Goal: Communication & Community: Answer question/provide support

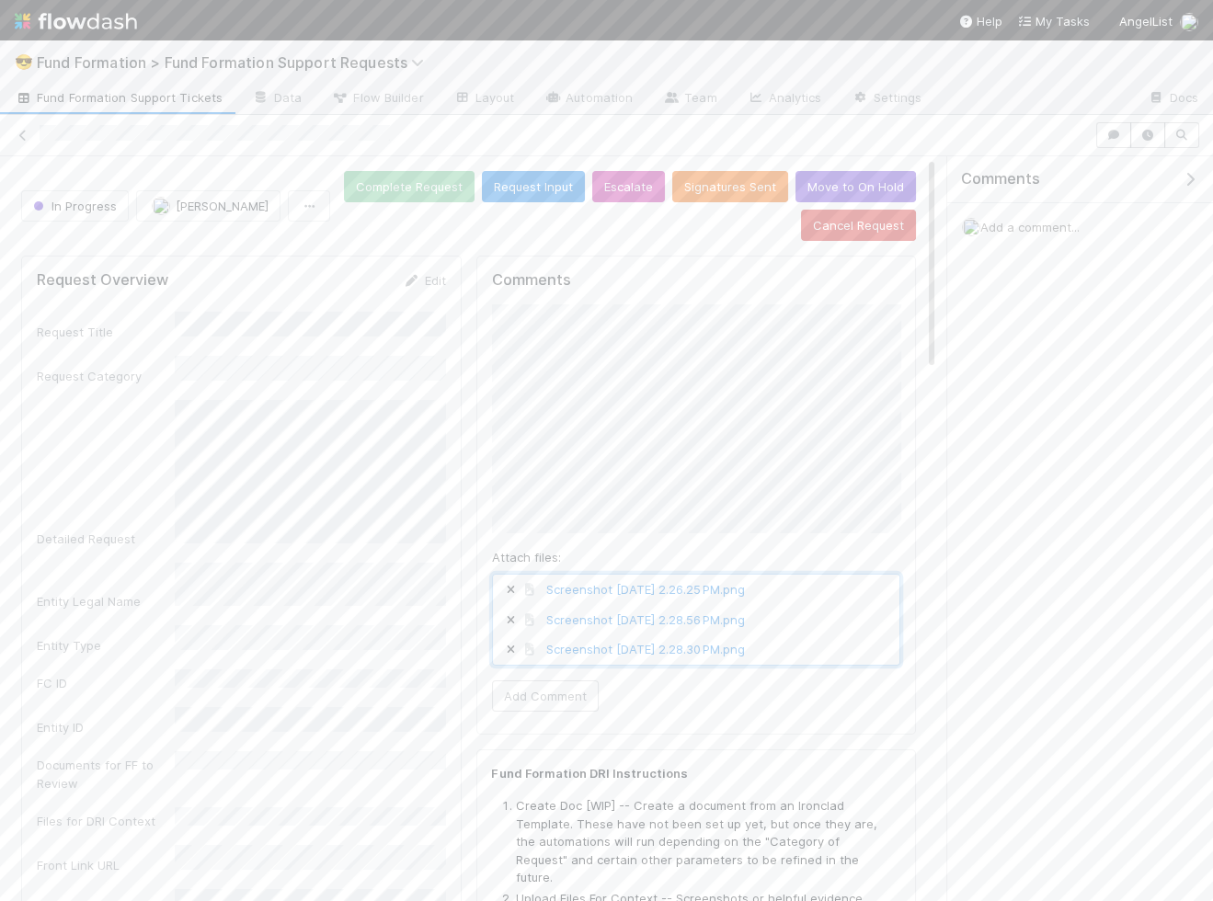
click at [845, 634] on span "Screenshot 2025-09-03 at 2.28.30 PM.png" at bounding box center [696, 648] width 407 height 29
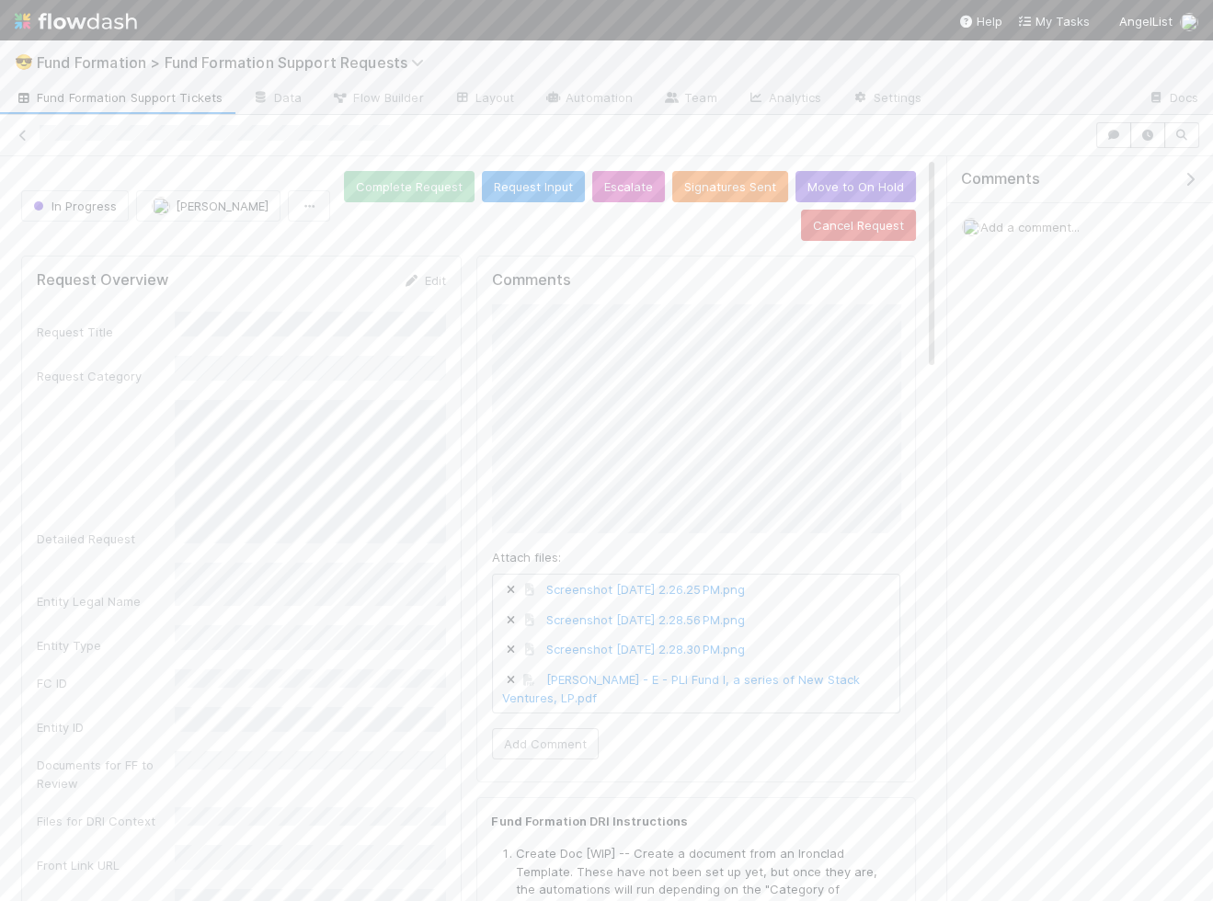
click at [882, 524] on div "Comments Attach files: Screenshot 2025-09-03 at 2.26.25 PM.png Screenshot 2025-…" at bounding box center [696, 519] width 440 height 527
click at [560, 739] on button "Add Comment" at bounding box center [545, 754] width 107 height 31
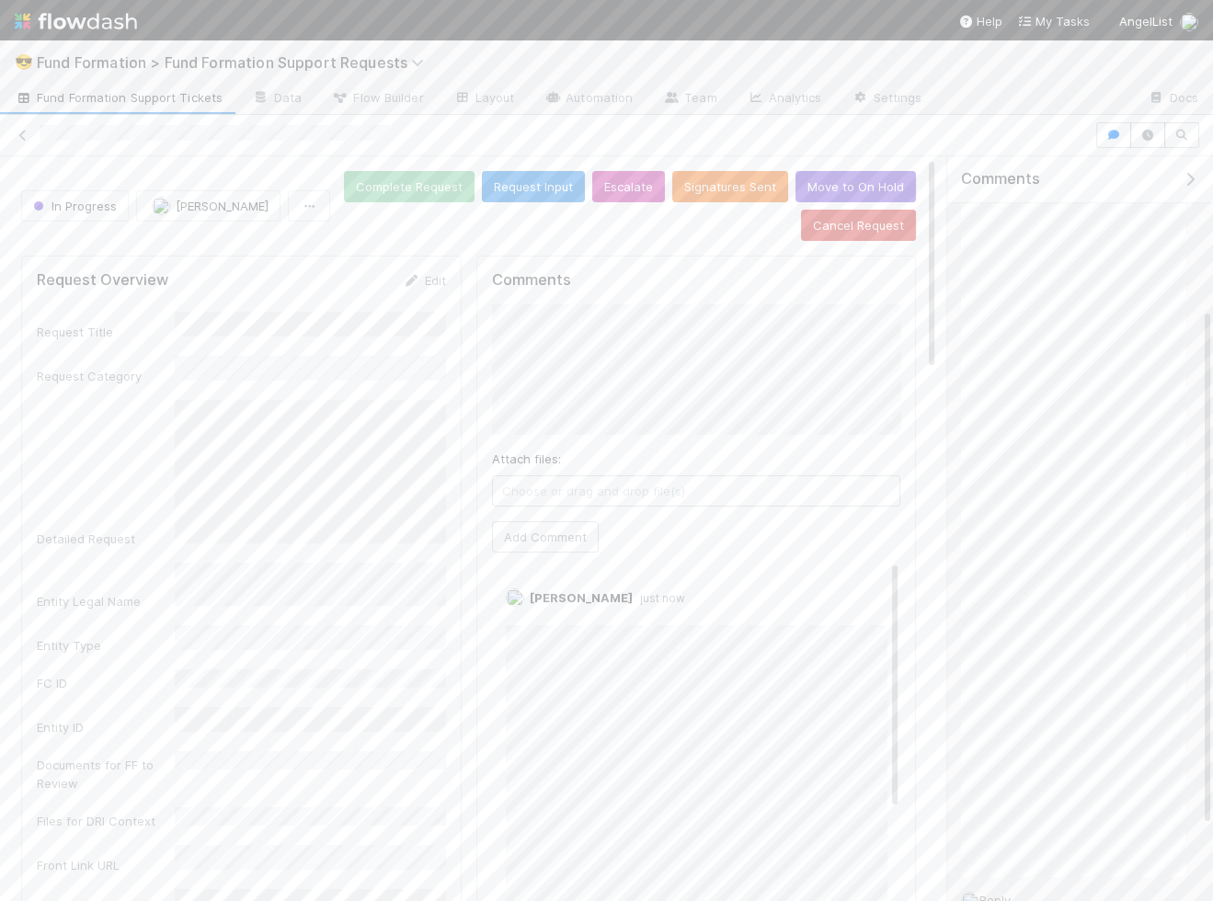
scroll to position [218, 0]
click at [882, 269] on icon at bounding box center [1159, 275] width 18 height 12
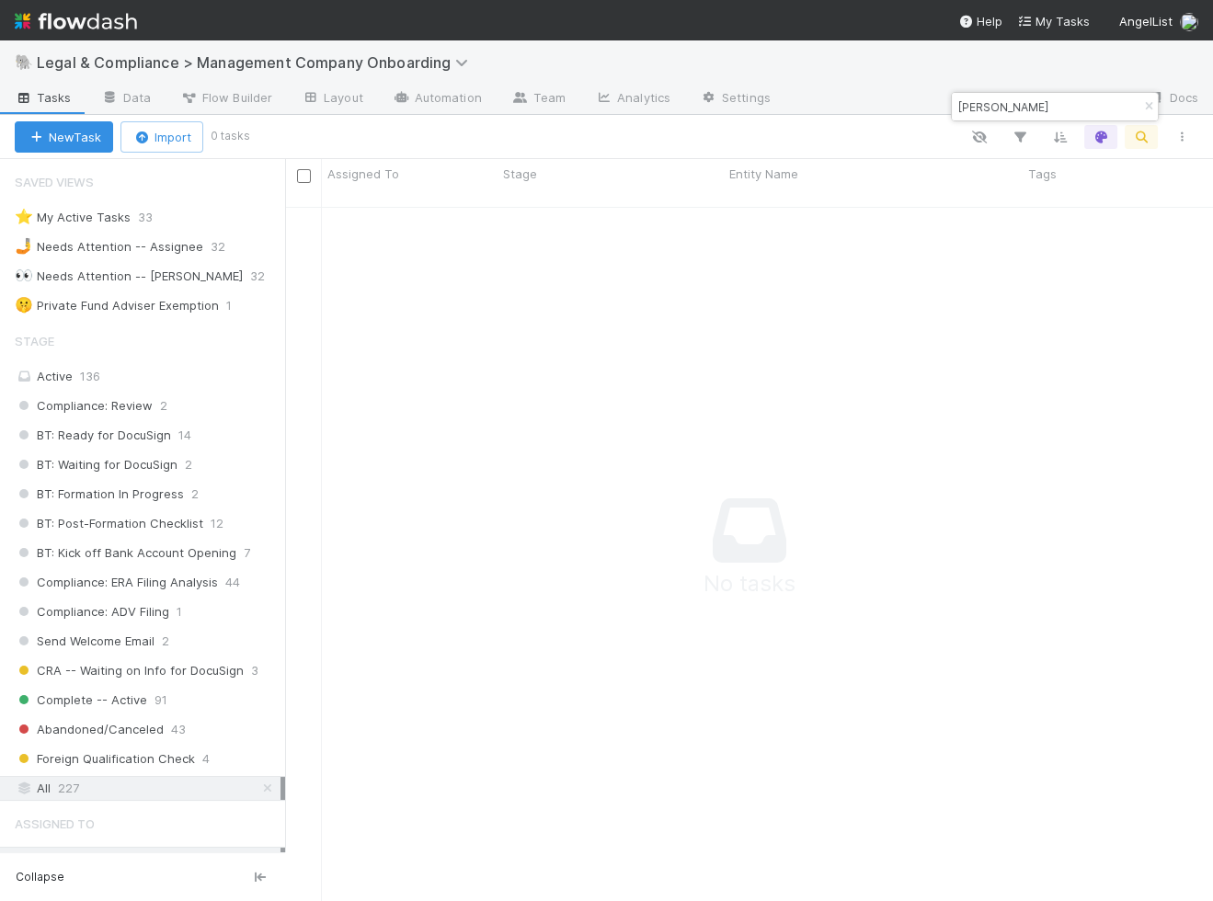
scroll to position [177, 0]
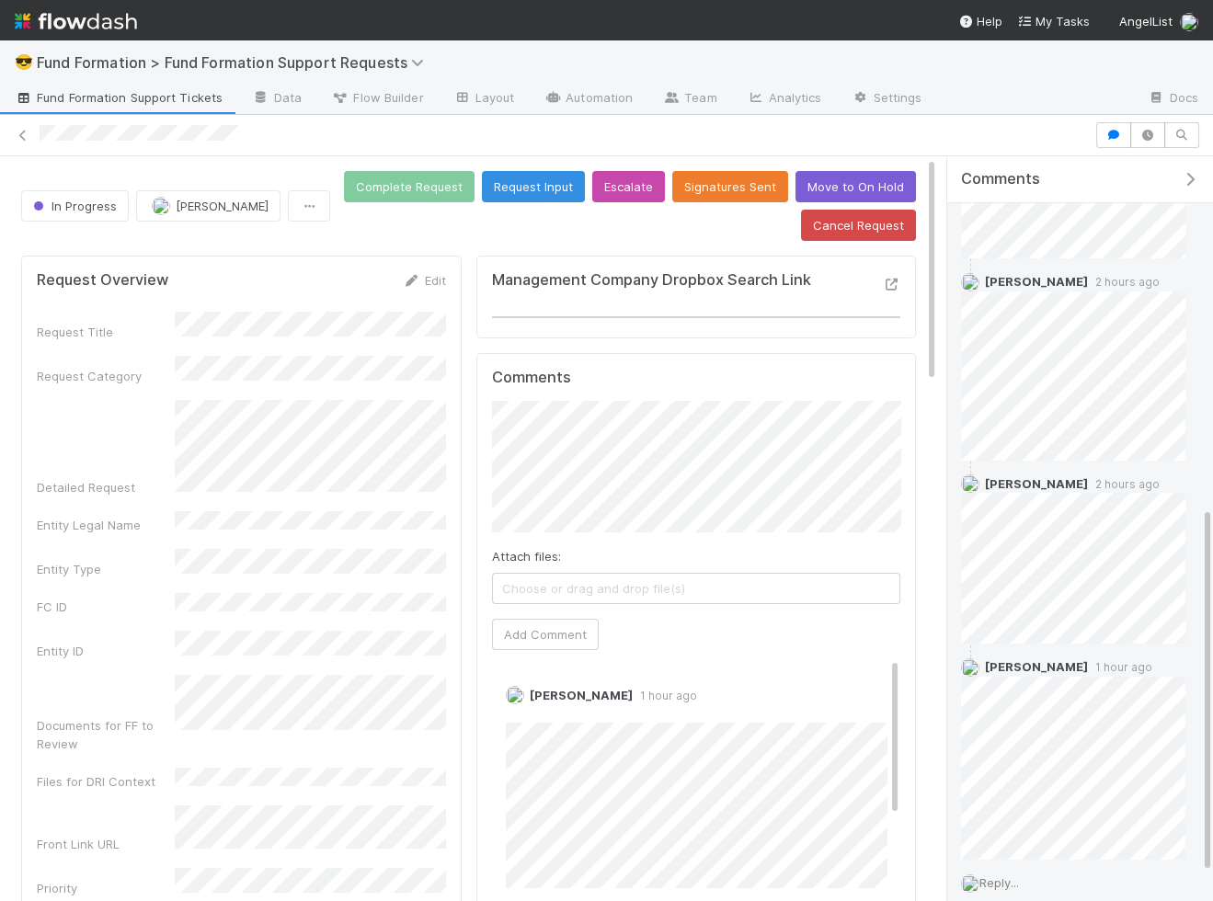
scroll to position [774, 0]
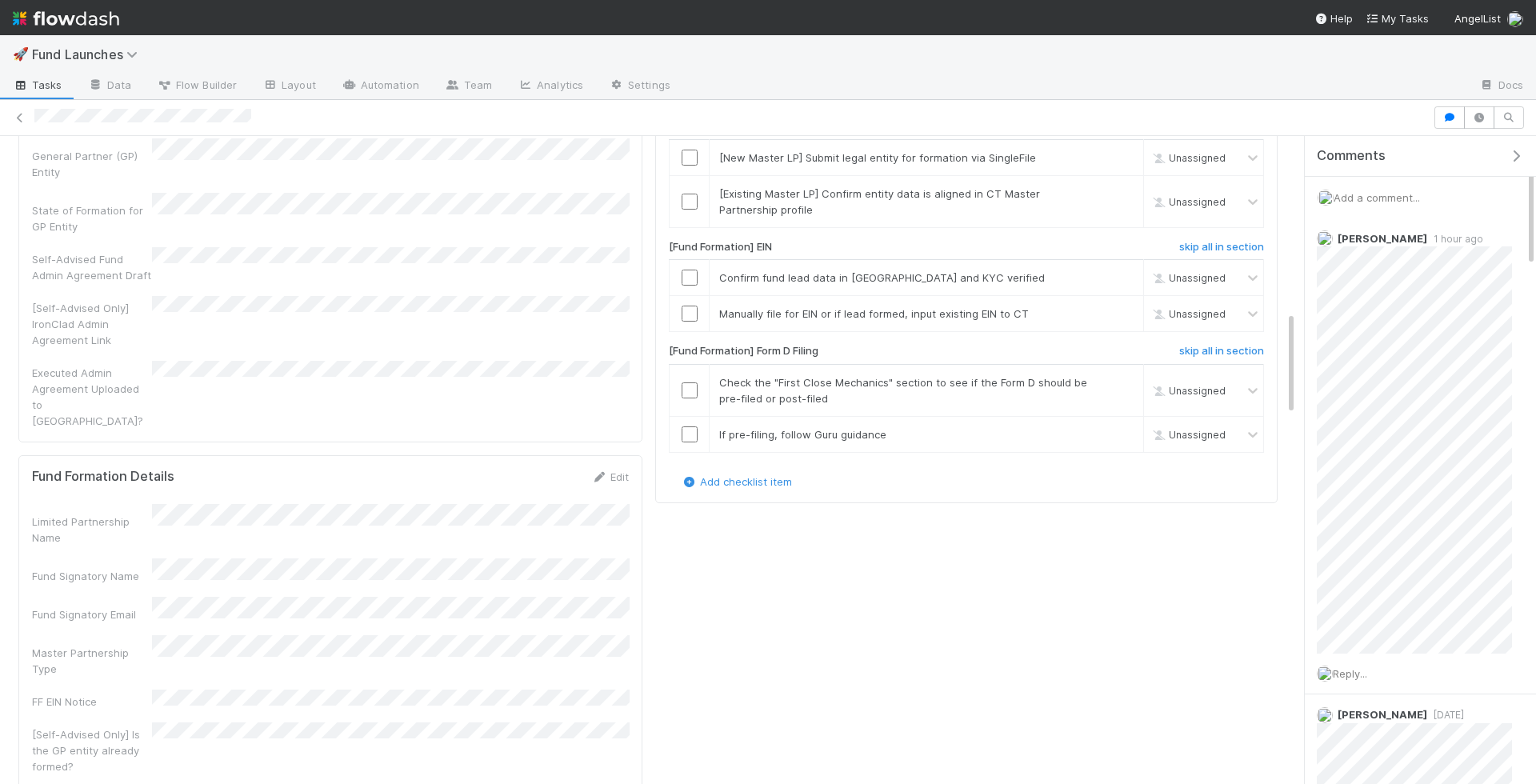
scroll to position [1146, 0]
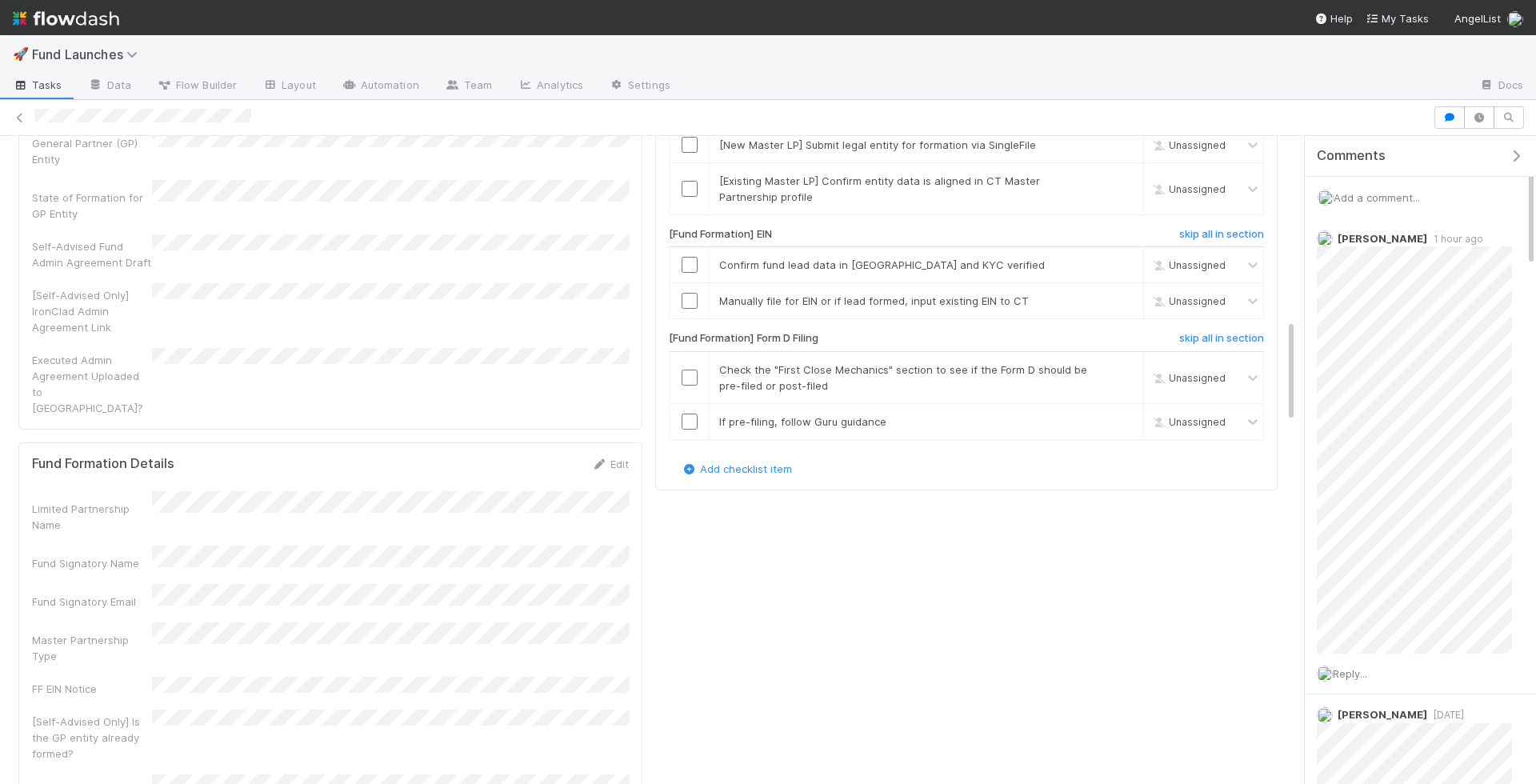
click at [768, 191] on span "Add a comment..." at bounding box center [1377, 198] width 86 height 13
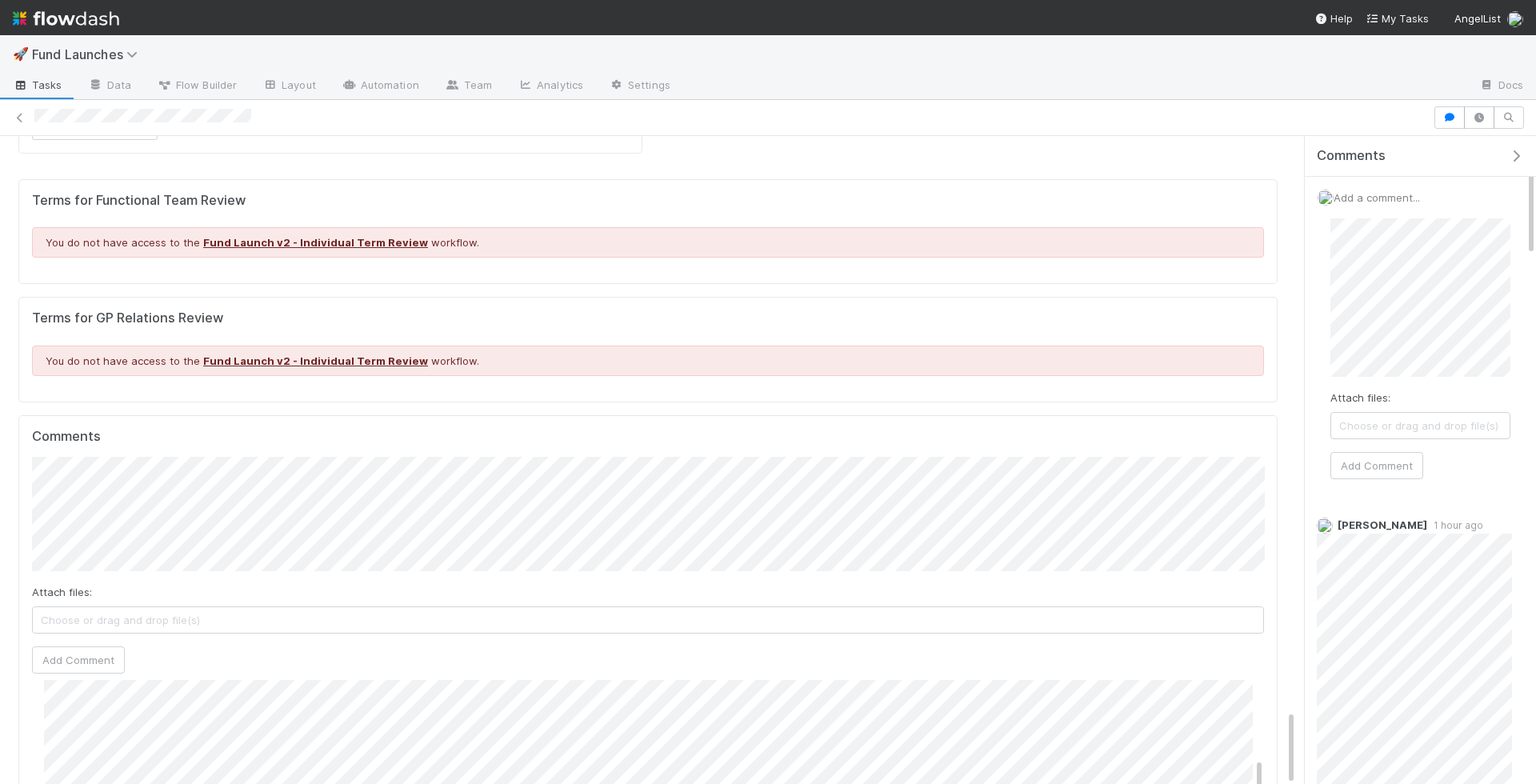
scroll to position [0, 0]
click at [768, 452] on button "Add Comment" at bounding box center [1377, 465] width 93 height 27
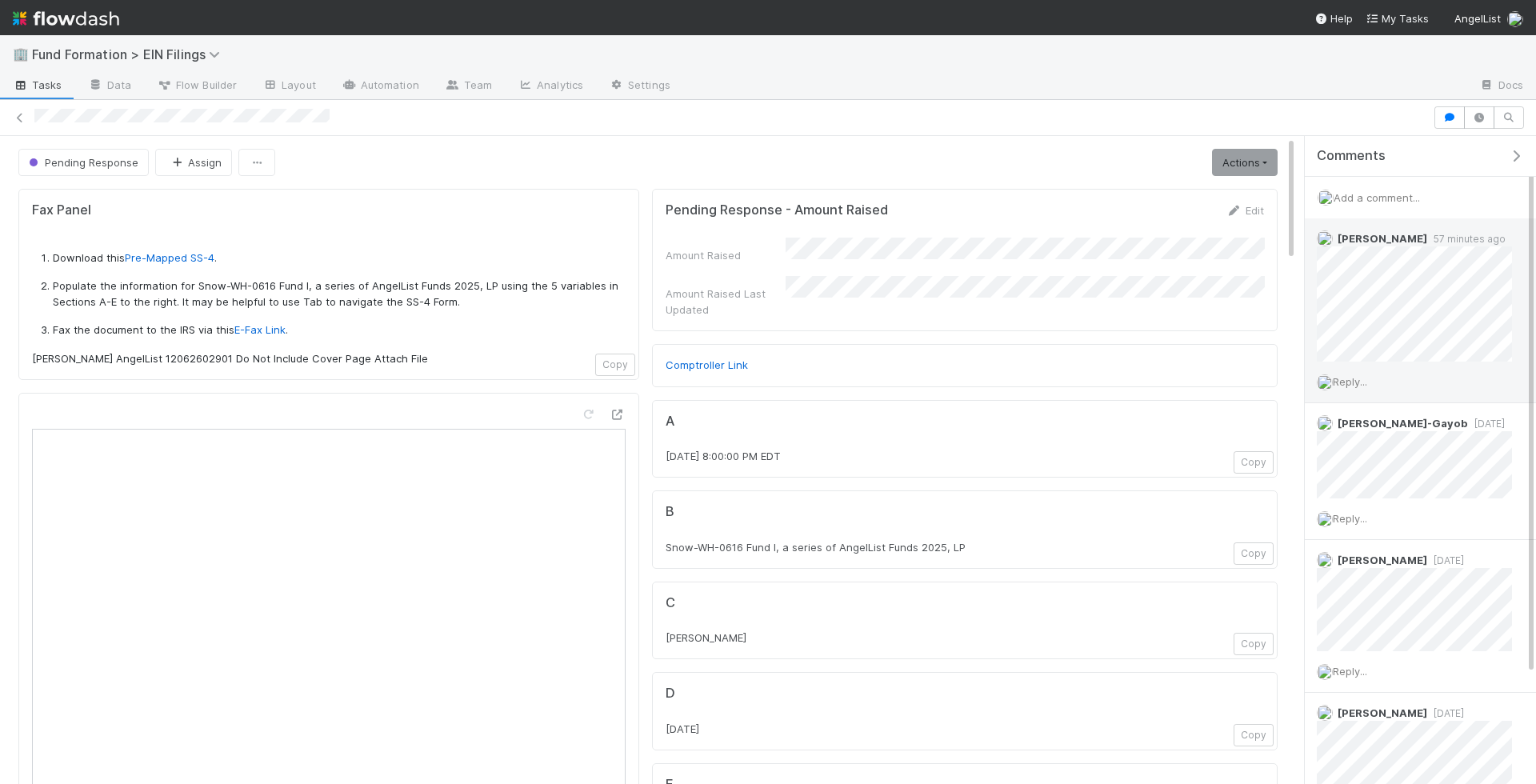
click at [1349, 379] on span "Reply..." at bounding box center [1351, 381] width 35 height 13
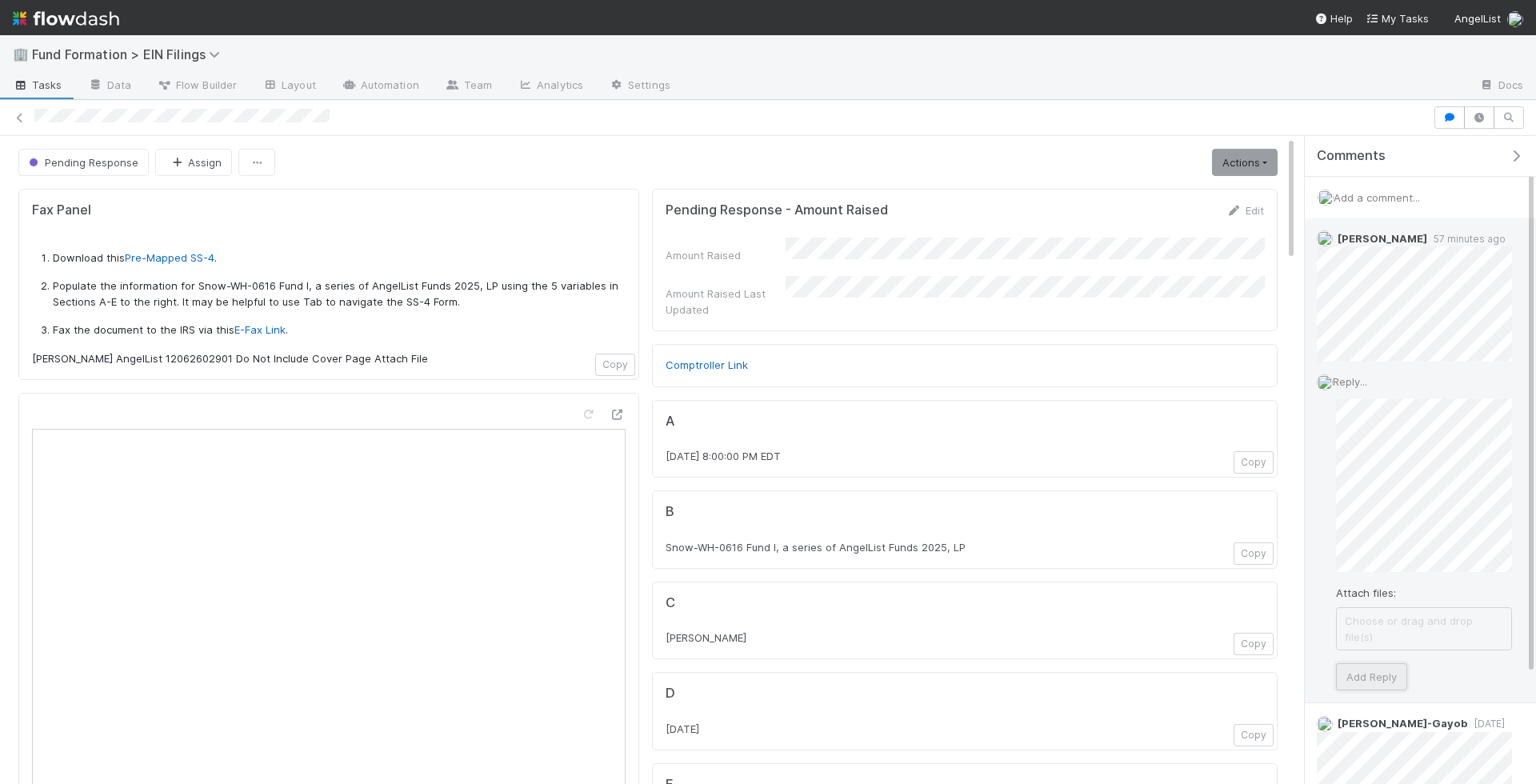
click at [1387, 663] on button "Add Reply" at bounding box center [1372, 676] width 71 height 27
click at [1345, 535] on span "Reply..." at bounding box center [1351, 541] width 35 height 13
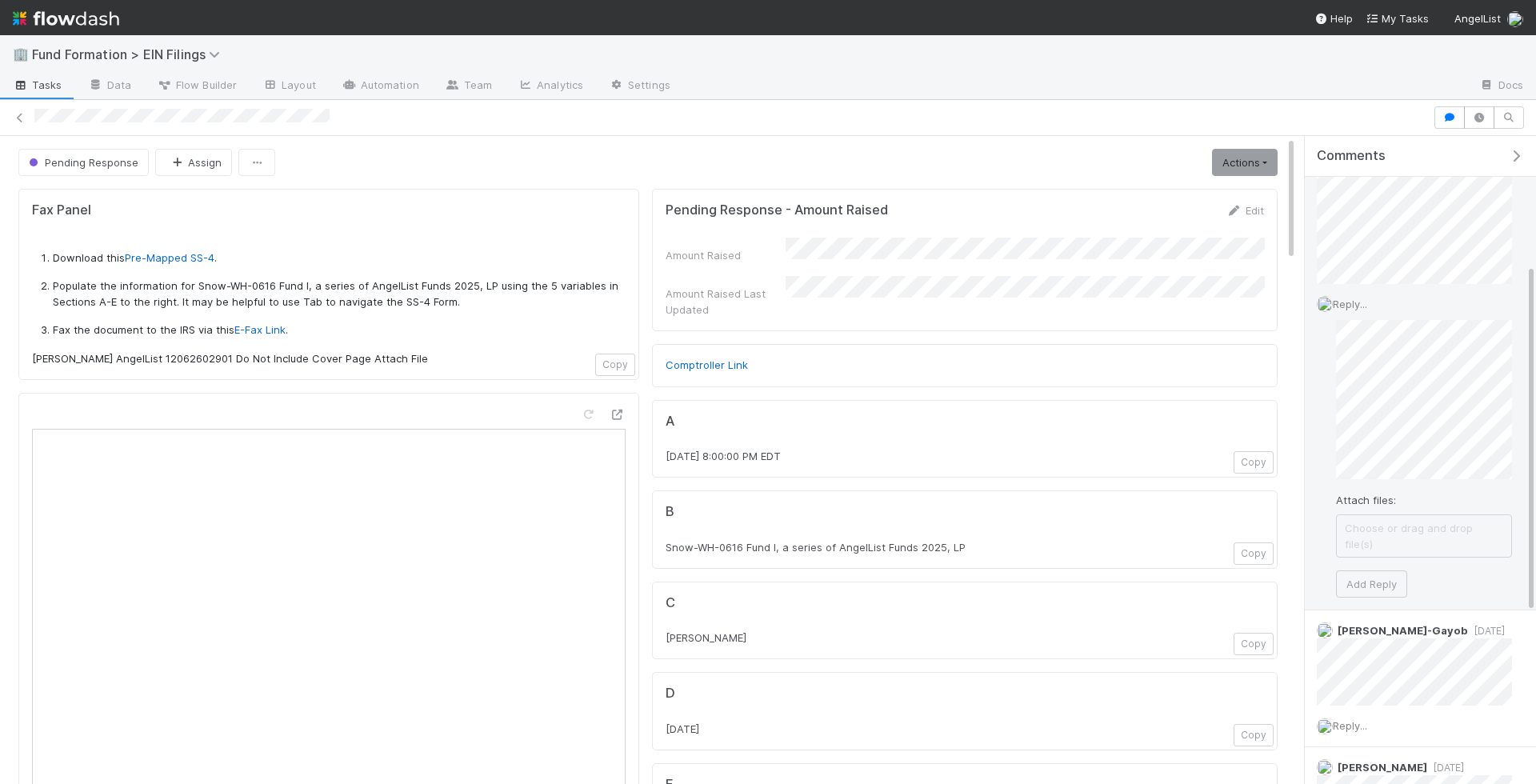
scroll to position [238, 0]
click at [1352, 613] on button "Add Reply" at bounding box center [1372, 627] width 71 height 27
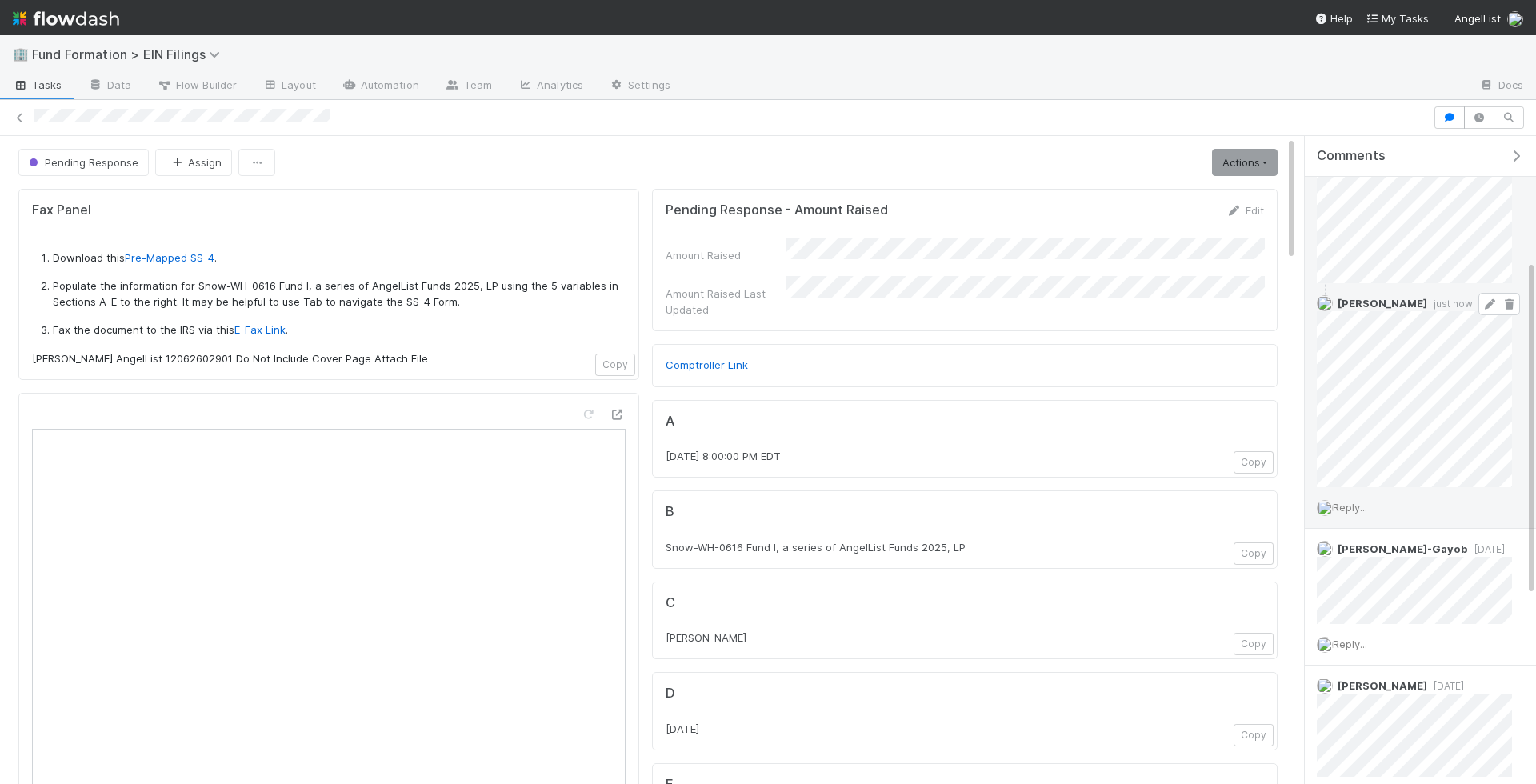
click at [1492, 300] on icon at bounding box center [1490, 305] width 16 height 10
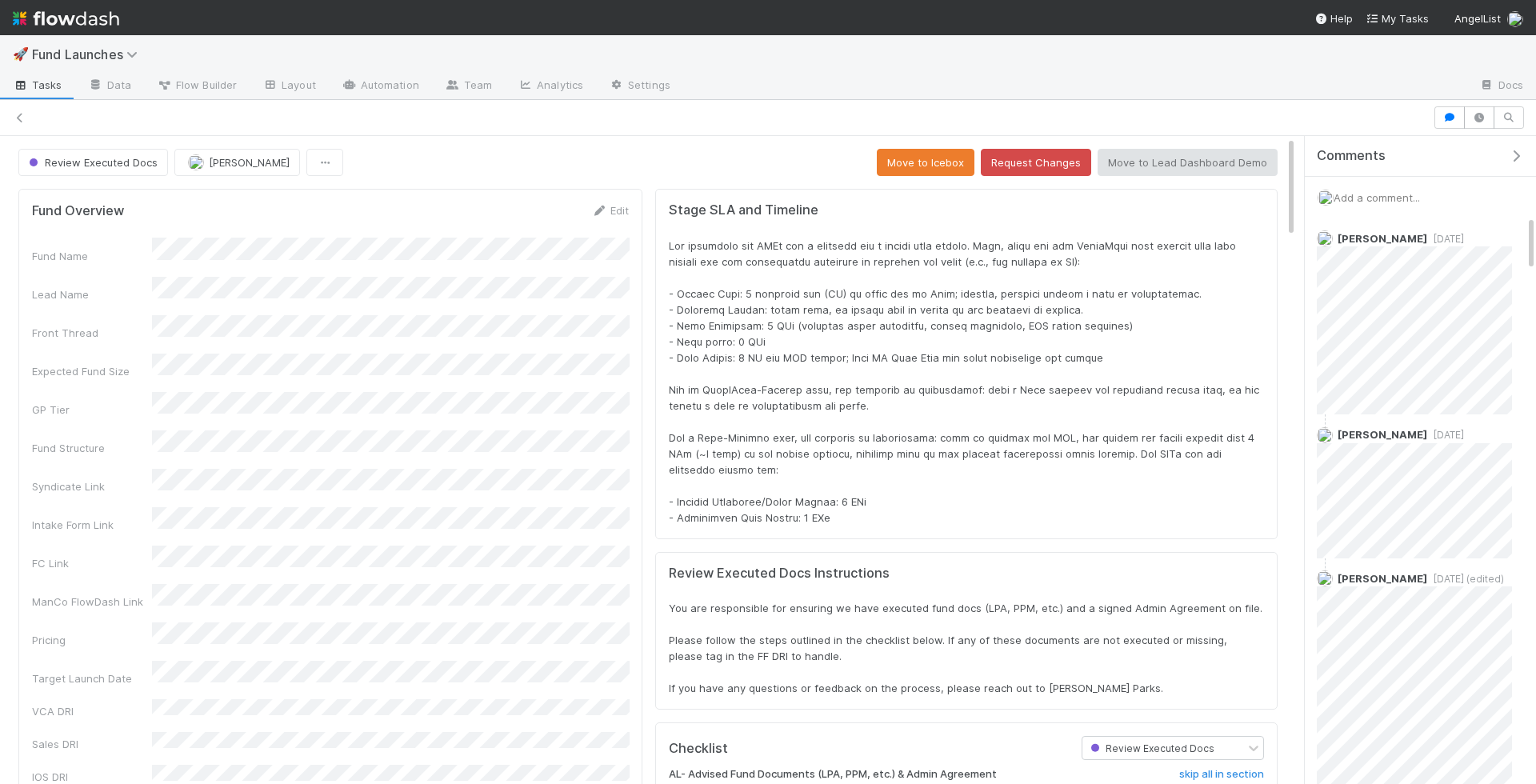
scroll to position [908, 0]
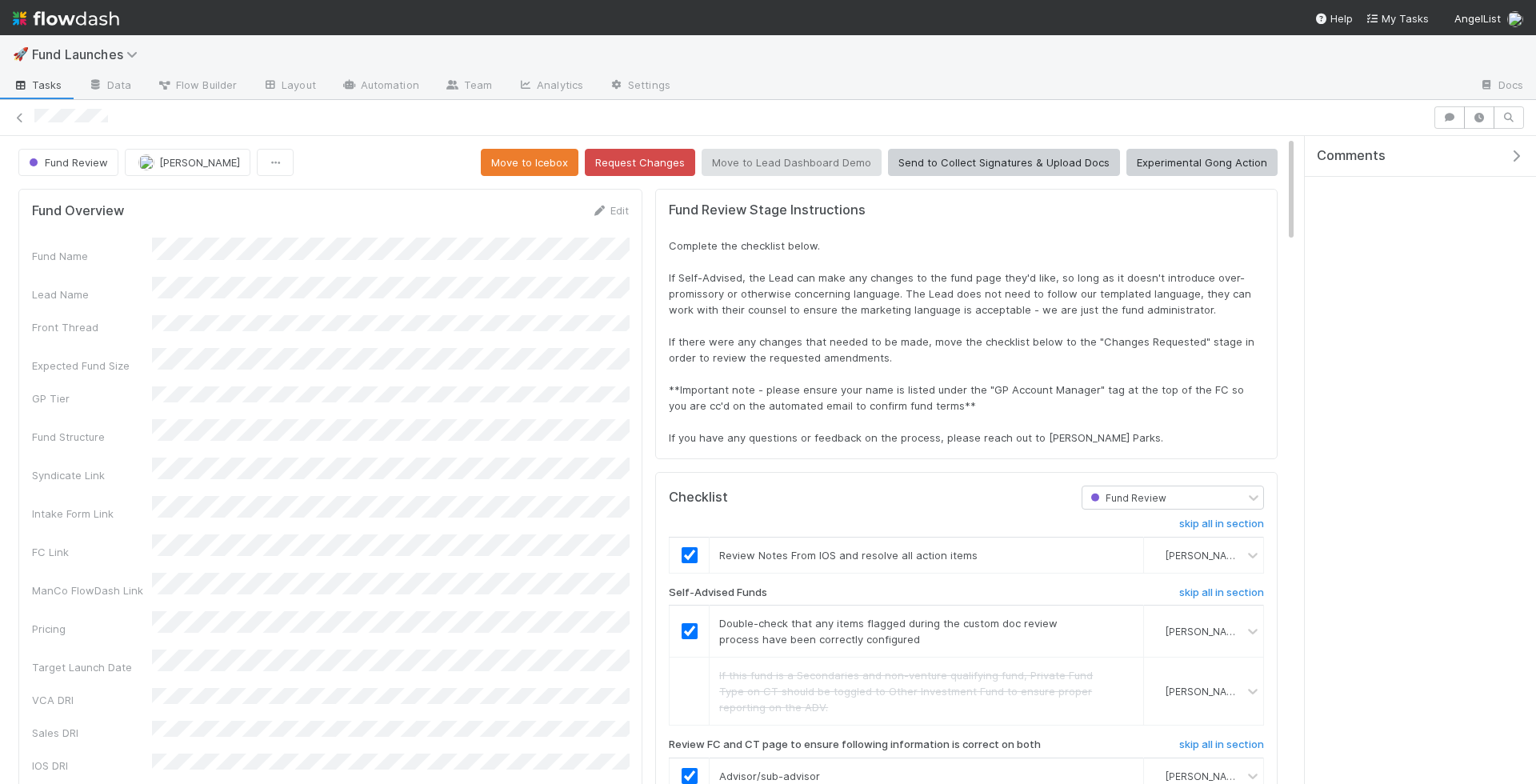
click at [54, 82] on span "Tasks" at bounding box center [37, 84] width 50 height 16
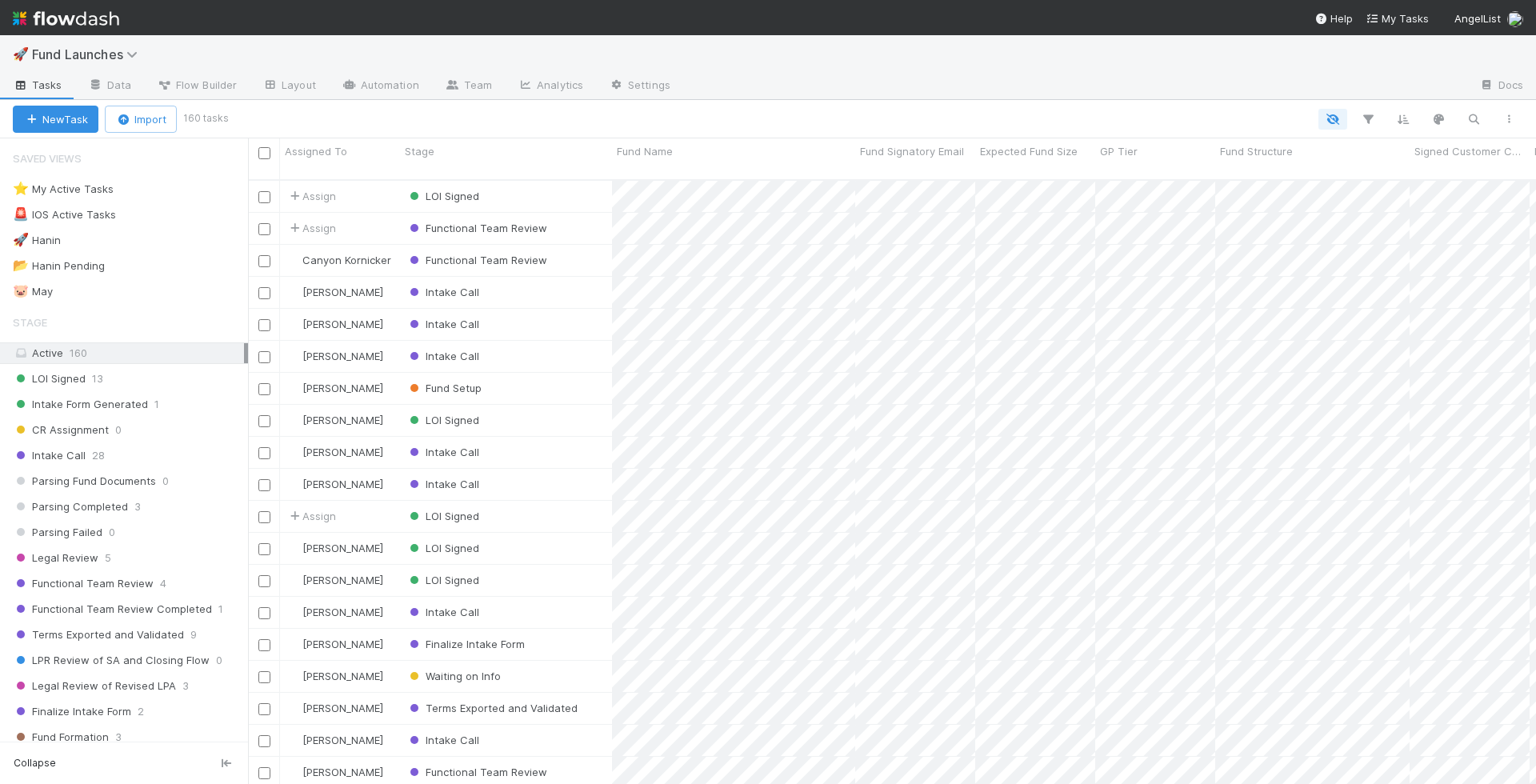
scroll to position [618, 1288]
click at [1474, 118] on icon "button" at bounding box center [1473, 119] width 16 height 15
type input "h"
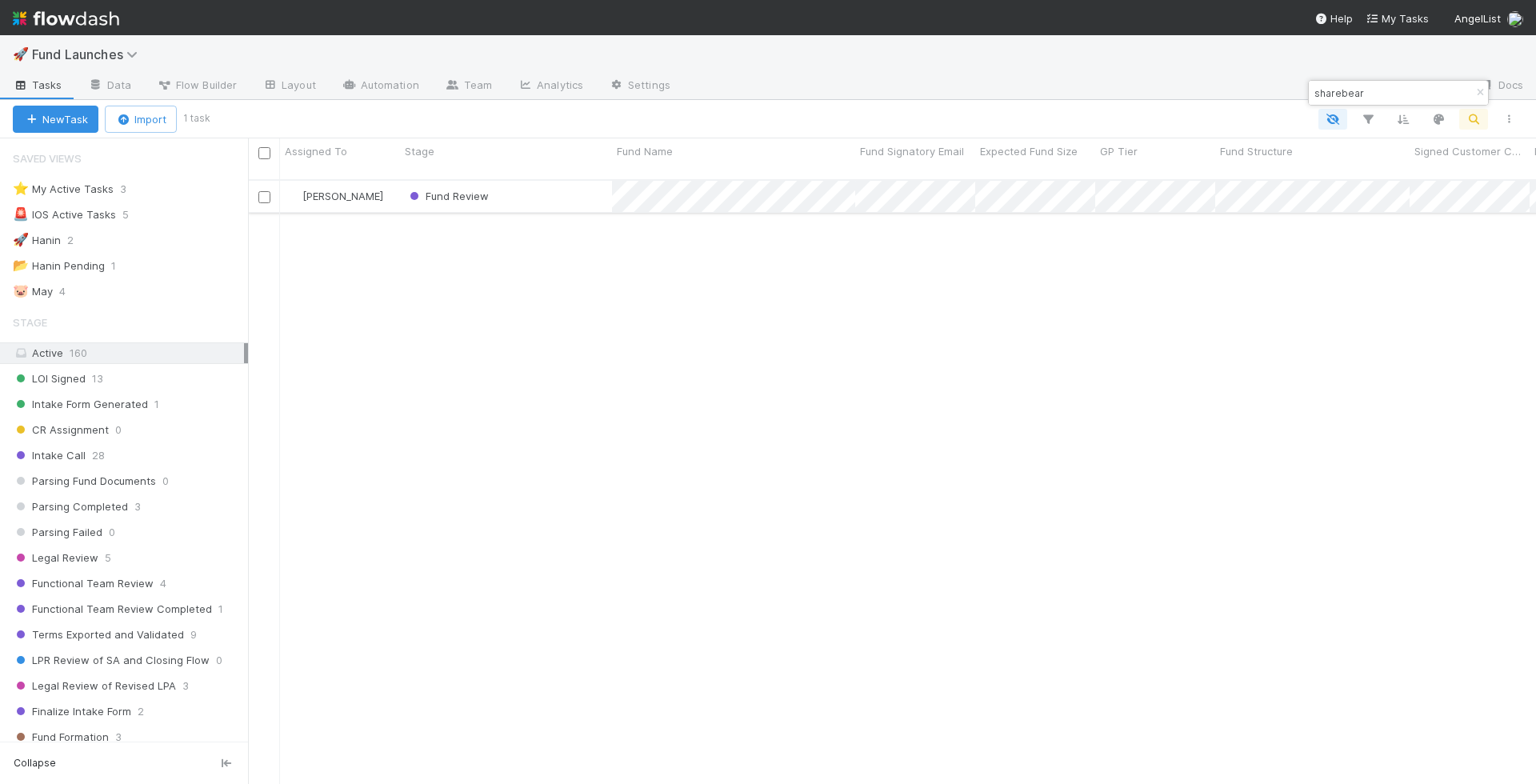
type input "sharebear"
click at [551, 191] on div "Fund Review" at bounding box center [506, 197] width 212 height 31
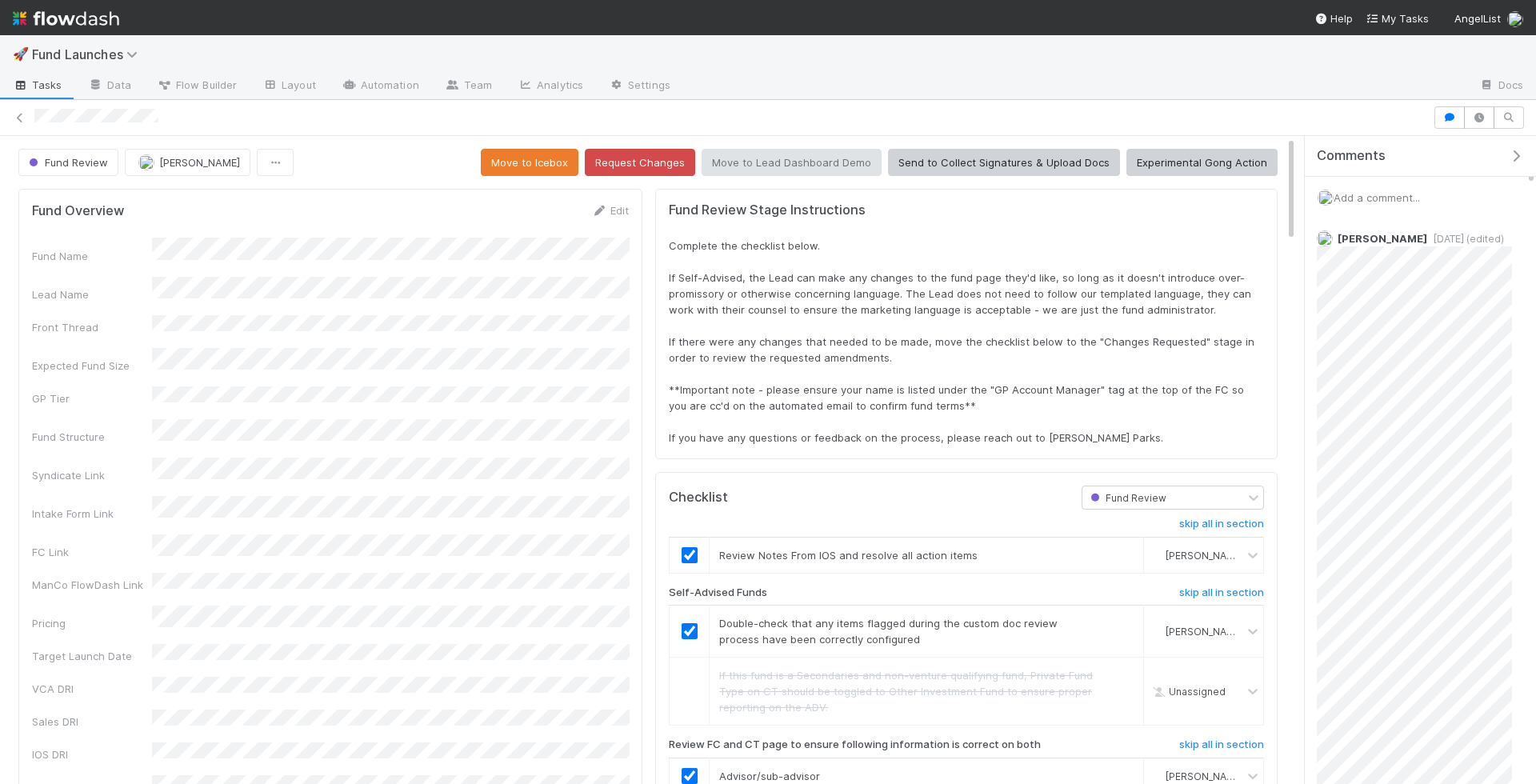
click at [1394, 194] on span "Add a comment..." at bounding box center [1377, 198] width 86 height 13
click at [1365, 619] on button "Add Comment" at bounding box center [1377, 622] width 93 height 27
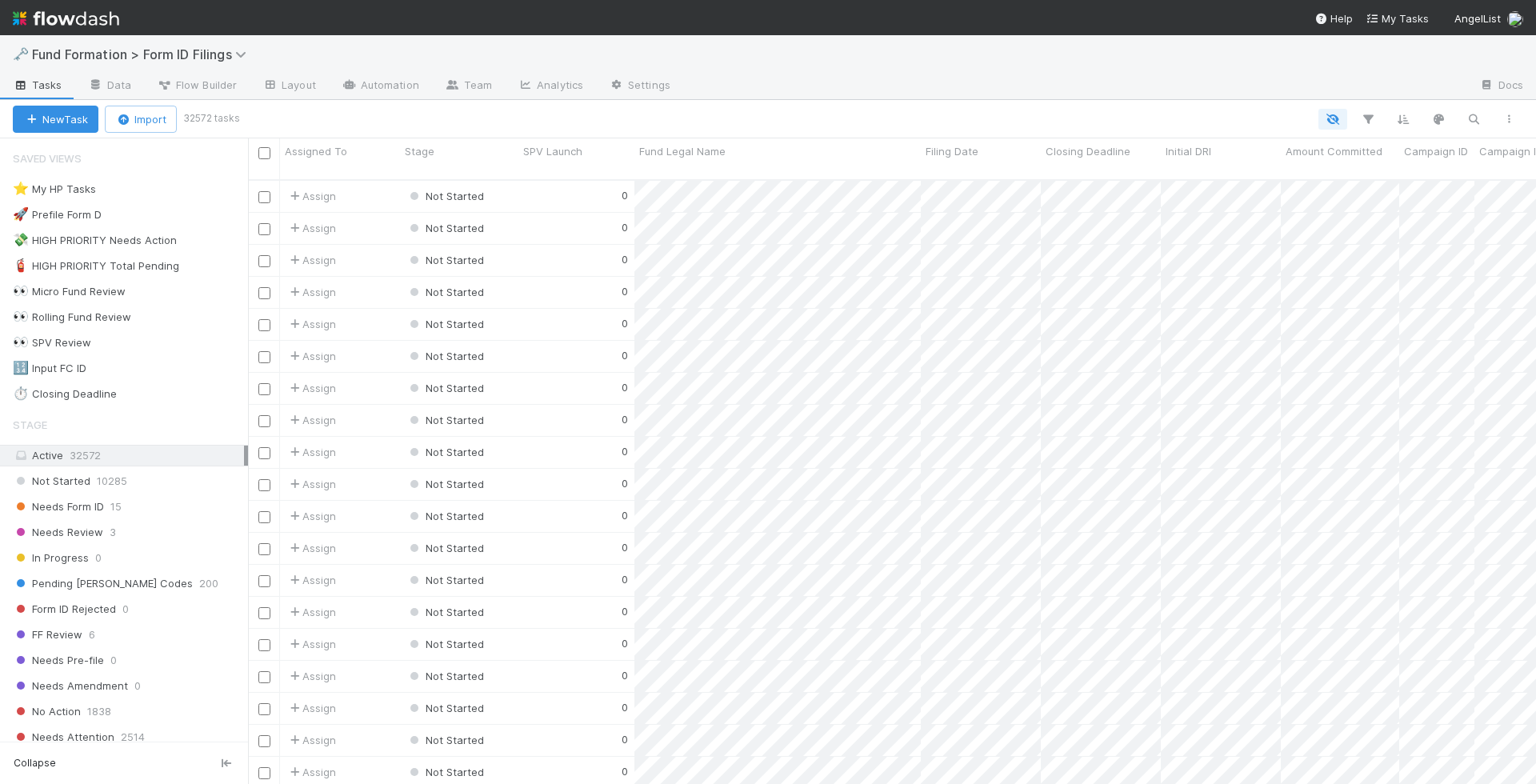
scroll to position [618, 1288]
click at [1474, 116] on icon "button" at bounding box center [1473, 119] width 16 height 15
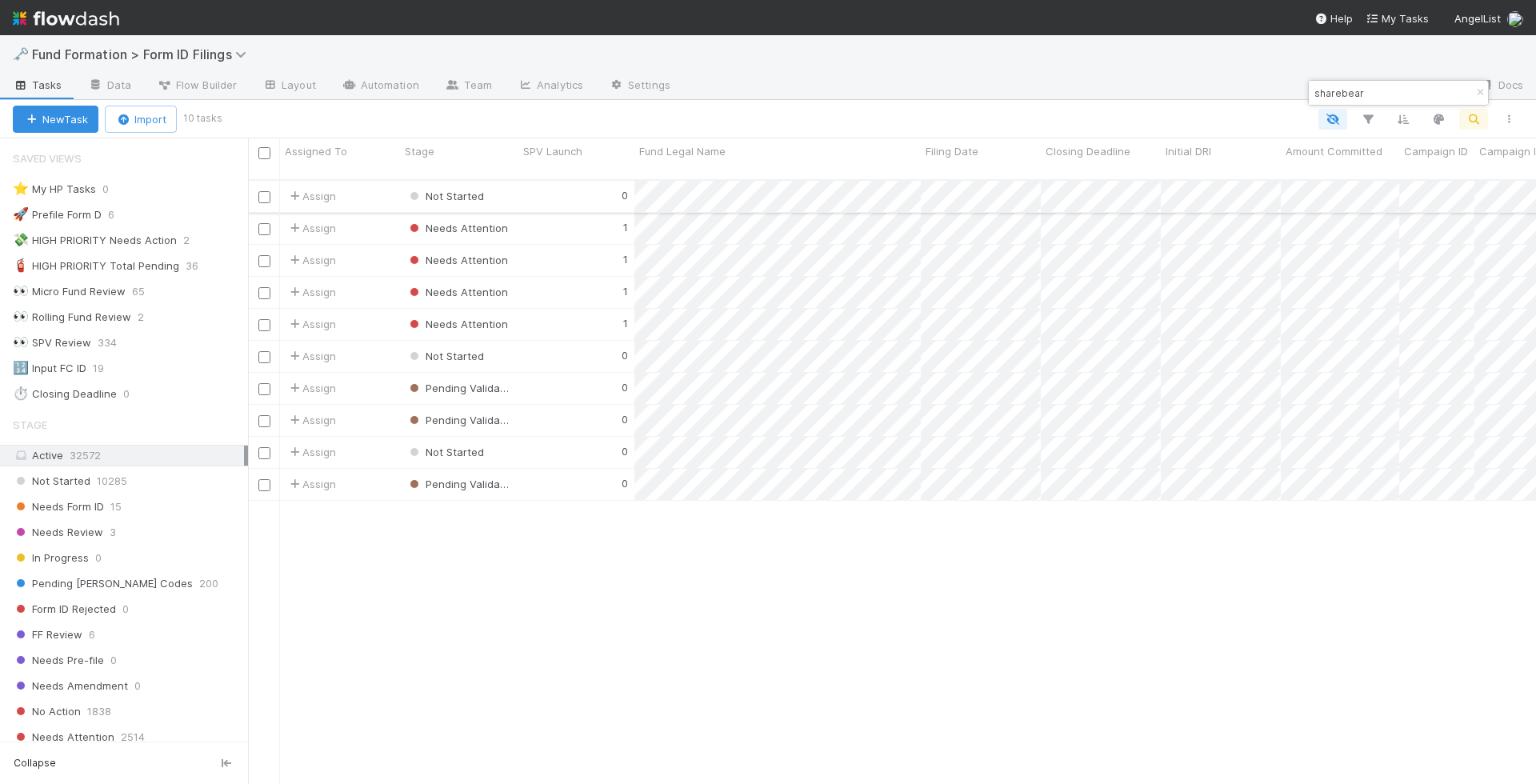
type input "sharebear"
click at [564, 184] on div "0" at bounding box center [576, 197] width 116 height 31
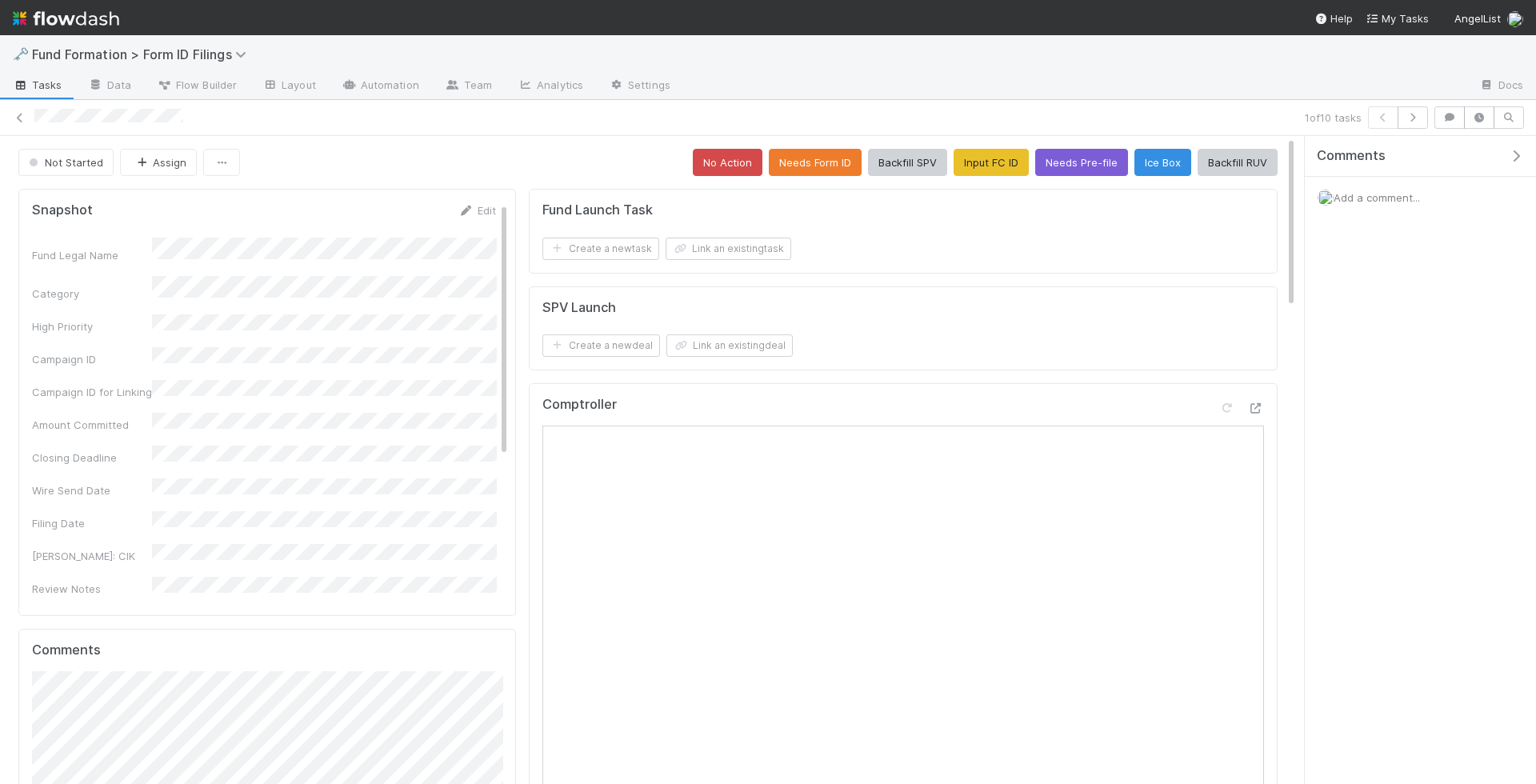
click at [1360, 195] on span "Add a comment..." at bounding box center [1377, 198] width 86 height 13
click at [1375, 415] on span "Choose or drag and drop file(s)" at bounding box center [1420, 425] width 178 height 25
